Goal: Transaction & Acquisition: Purchase product/service

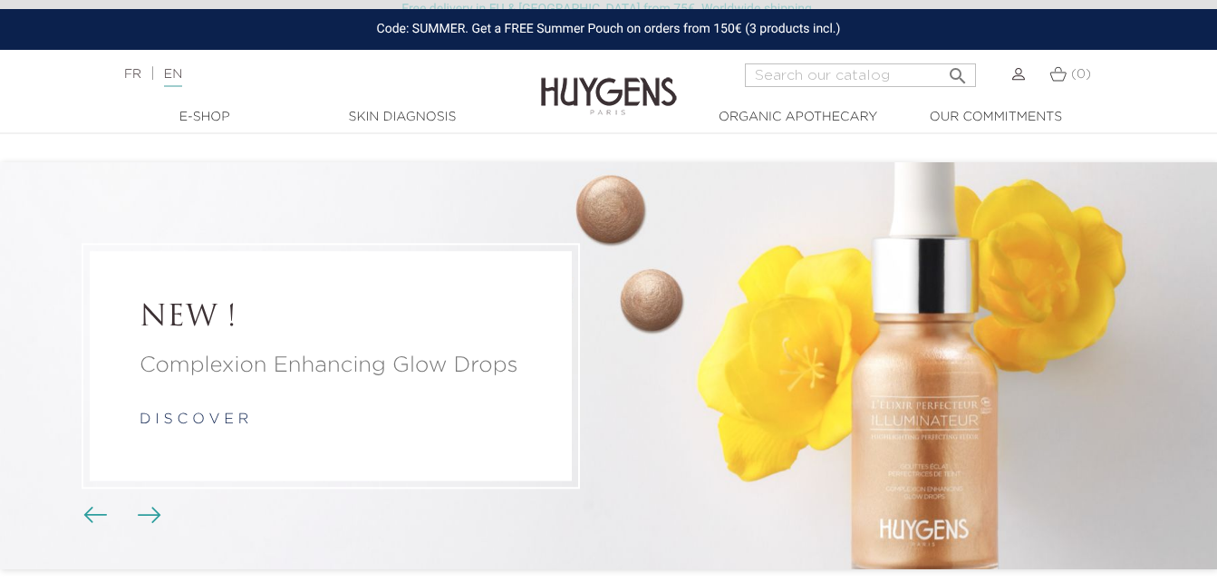
scroll to position [508, 0]
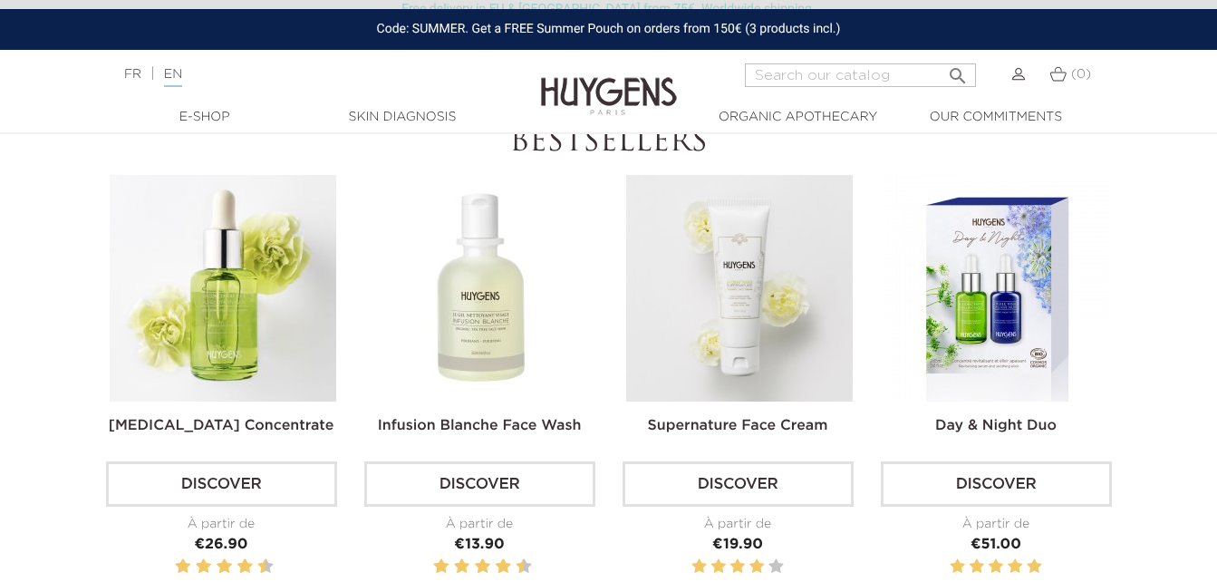
click at [210, 350] on img at bounding box center [223, 288] width 227 height 227
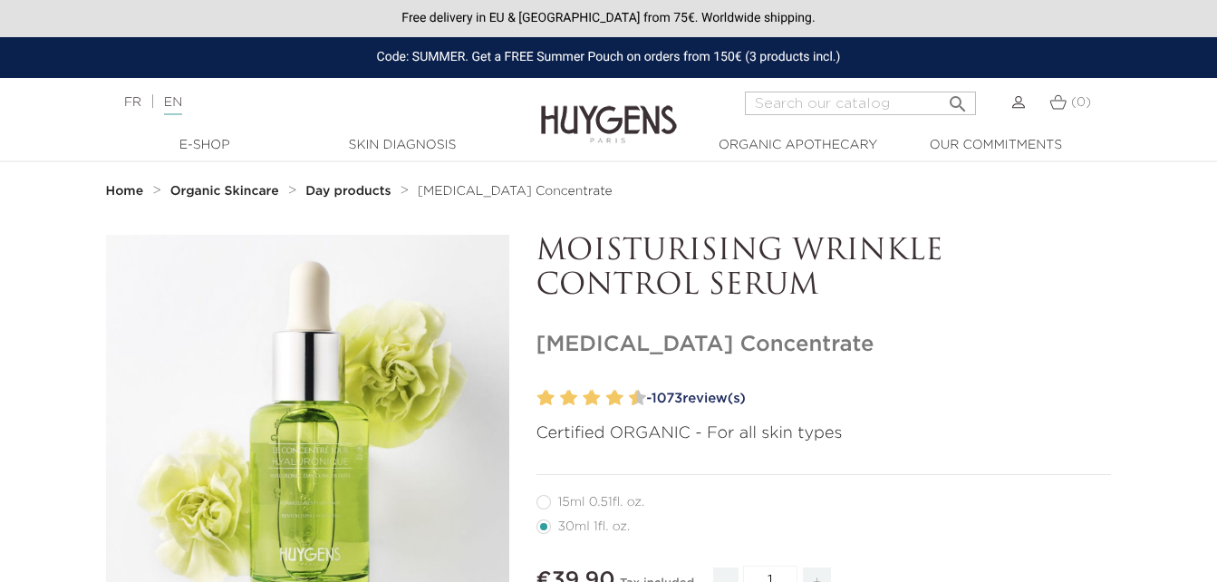
click at [597, 400] on label at bounding box center [594, 398] width 14 height 26
click at [706, 396] on link "- 1073 review(s)" at bounding box center [876, 398] width 471 height 27
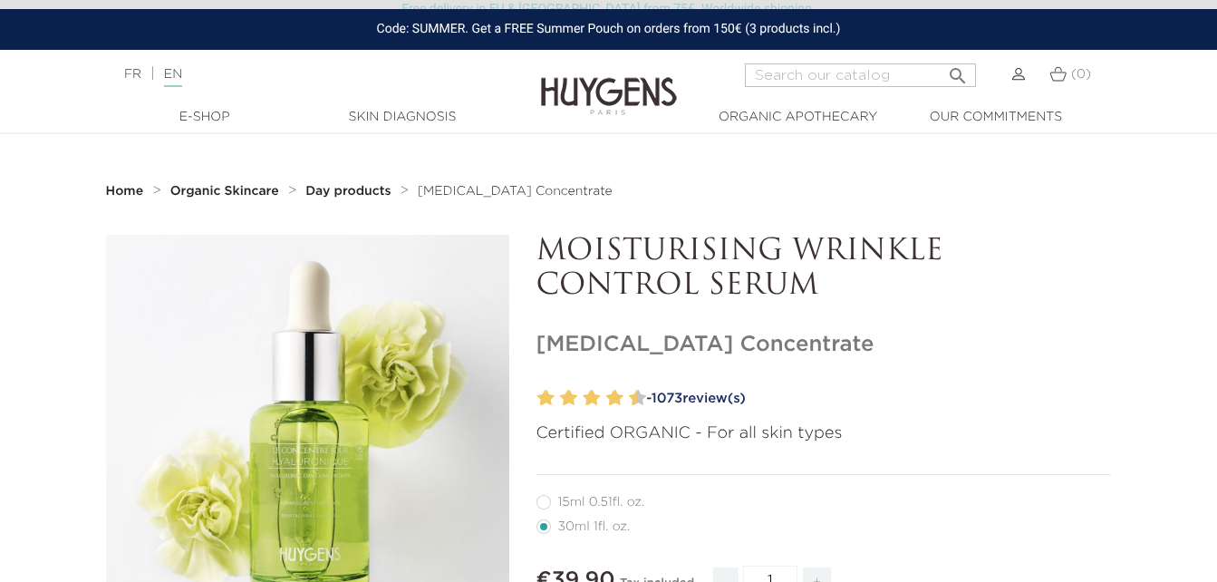
scroll to position [1564, 0]
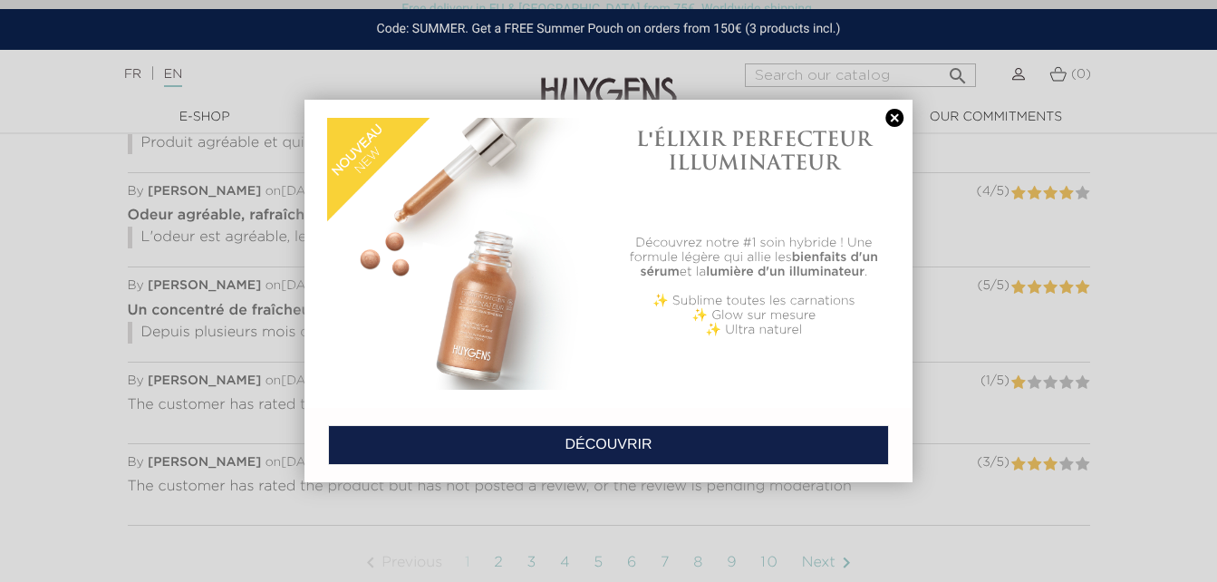
click at [895, 118] on link at bounding box center [894, 118] width 25 height 19
